Goal: Task Accomplishment & Management: Manage account settings

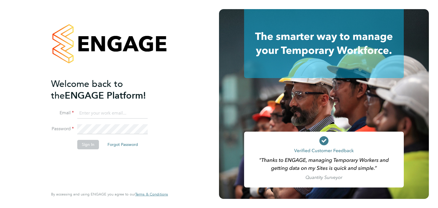
type input "[EMAIL_ADDRESS][DOMAIN_NAME]"
click at [109, 122] on li "Email [EMAIL_ADDRESS][DOMAIN_NAME]" at bounding box center [106, 116] width 111 height 16
click at [91, 143] on button "Sign In" at bounding box center [88, 144] width 22 height 9
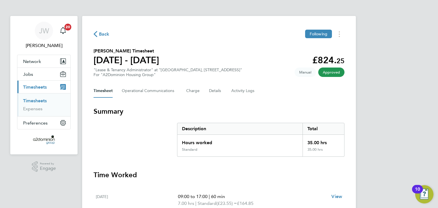
click at [37, 87] on span "Timesheets" at bounding box center [35, 86] width 24 height 5
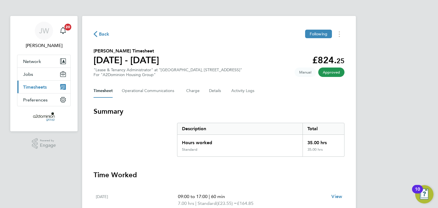
click at [29, 89] on span "Timesheets" at bounding box center [35, 86] width 24 height 5
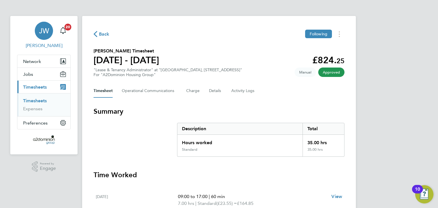
click at [48, 42] on span "Jack Whitehouse" at bounding box center [44, 45] width 54 height 7
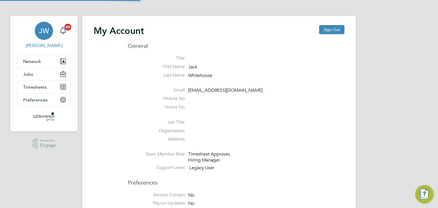
type input "[EMAIL_ADDRESS][DOMAIN_NAME]"
click at [39, 84] on button "Timesheets" at bounding box center [43, 87] width 53 height 13
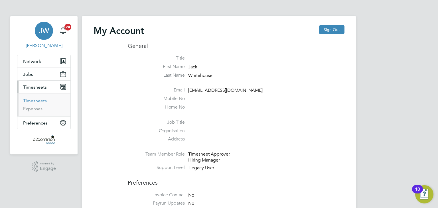
click at [35, 100] on link "Timesheets" at bounding box center [35, 100] width 24 height 5
